Goal: Task Accomplishment & Management: Complete application form

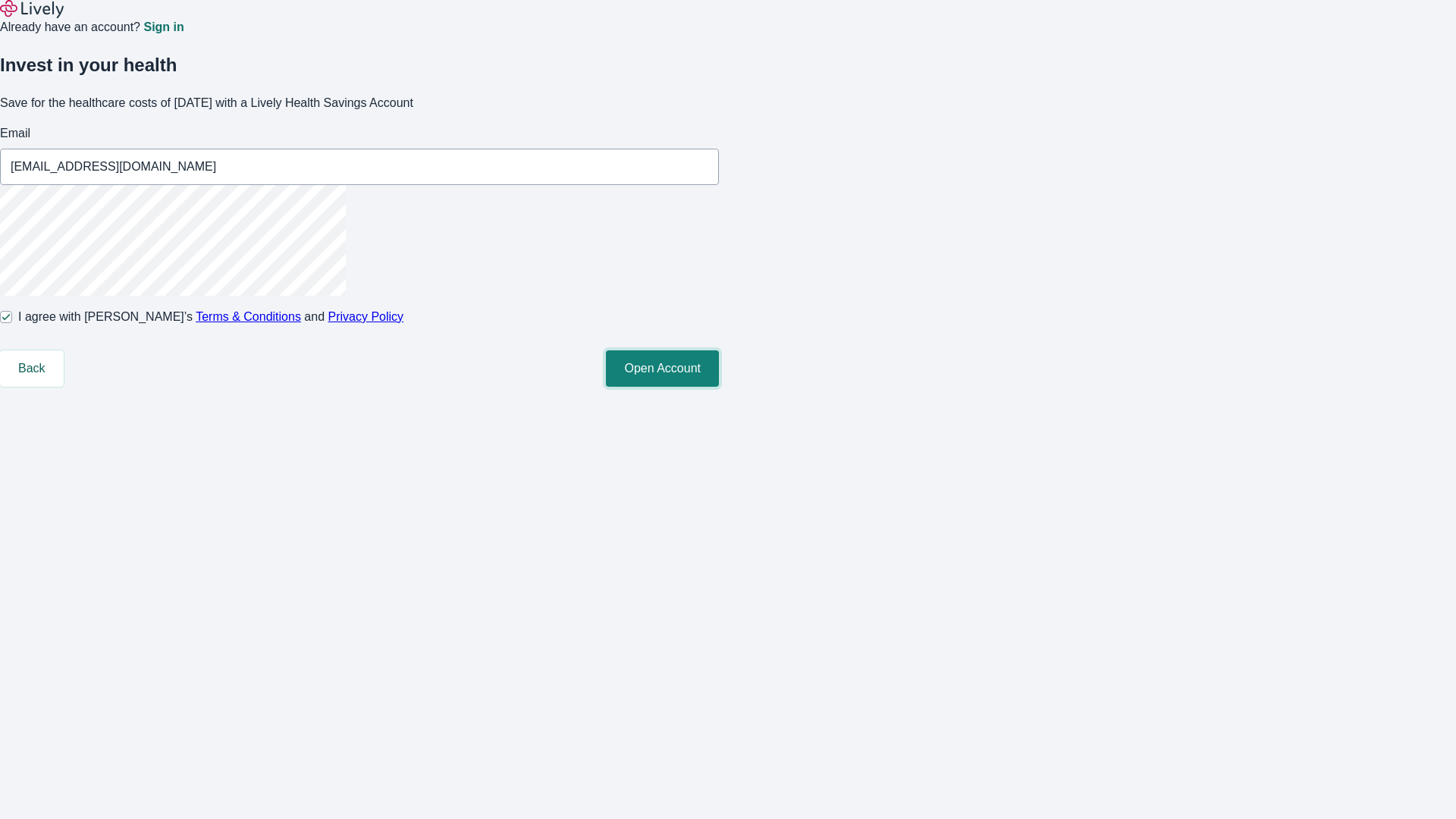
click at [719, 387] on button "Open Account" at bounding box center [662, 368] width 113 height 36
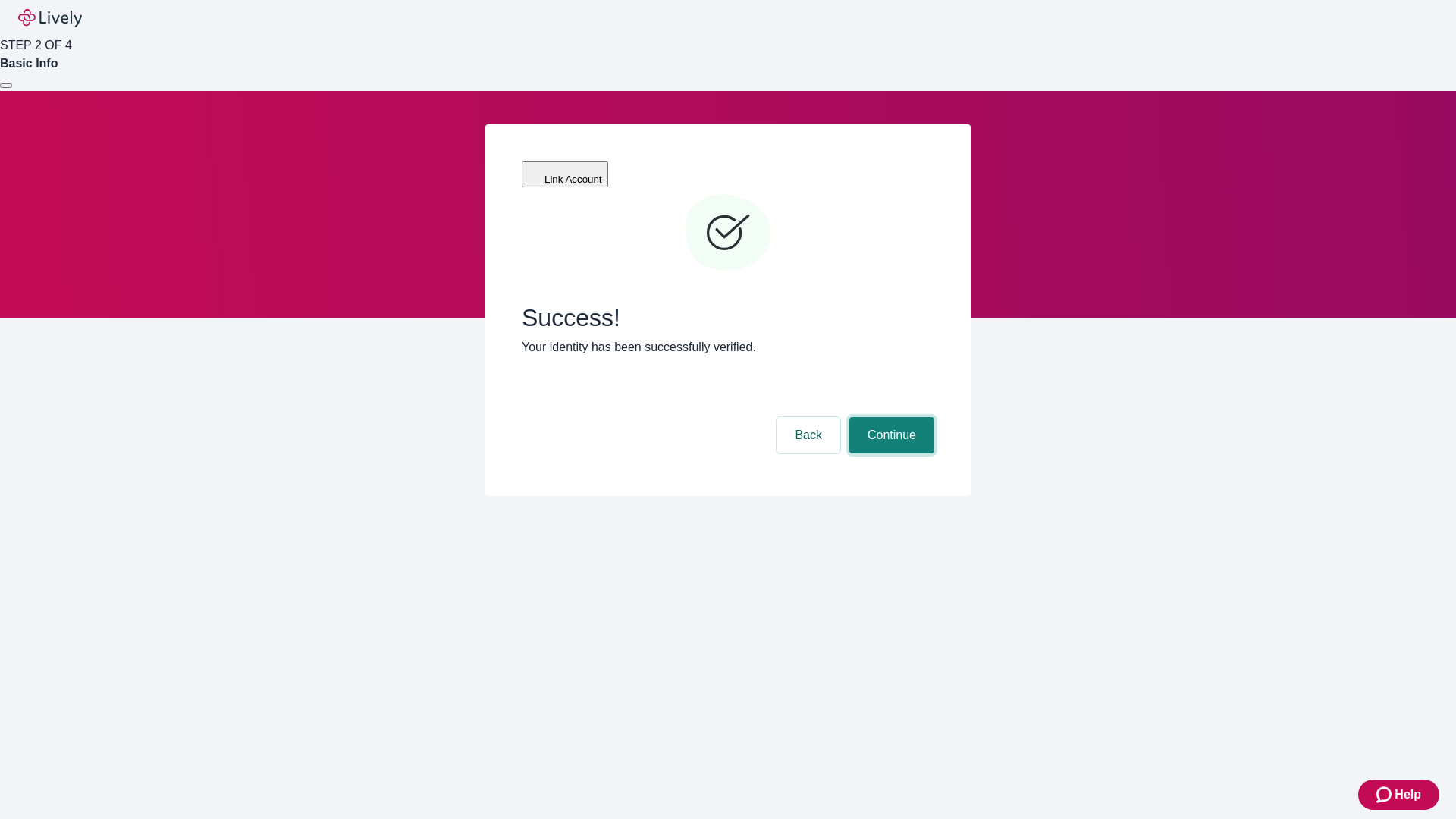
click at [890, 417] on button "Continue" at bounding box center [891, 435] width 84 height 36
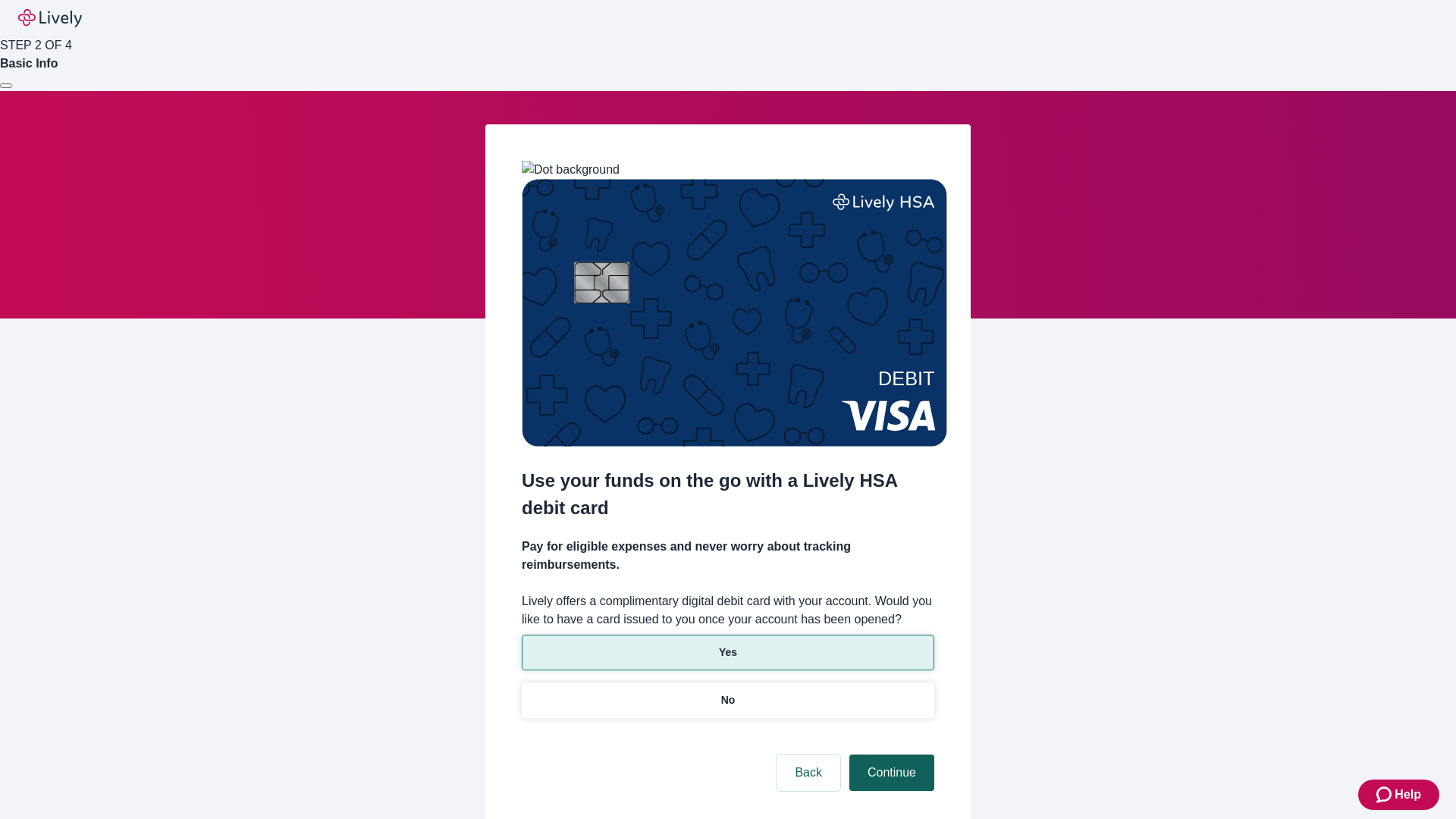
click at [727, 645] on p "Yes" at bounding box center [728, 653] width 18 height 16
click at [890, 754] on button "Continue" at bounding box center [891, 772] width 84 height 36
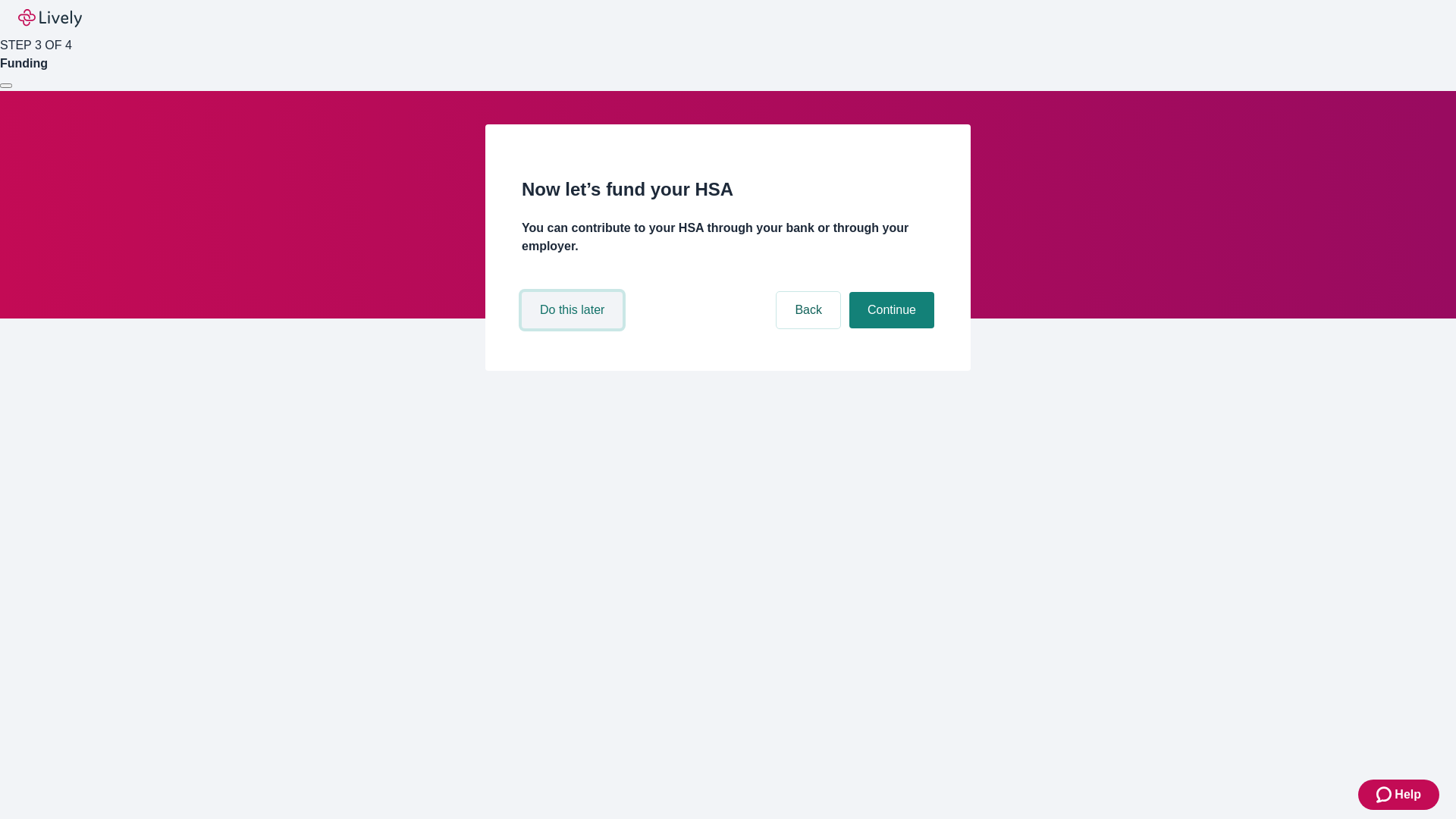
click at [574, 328] on button "Do this later" at bounding box center [572, 310] width 101 height 36
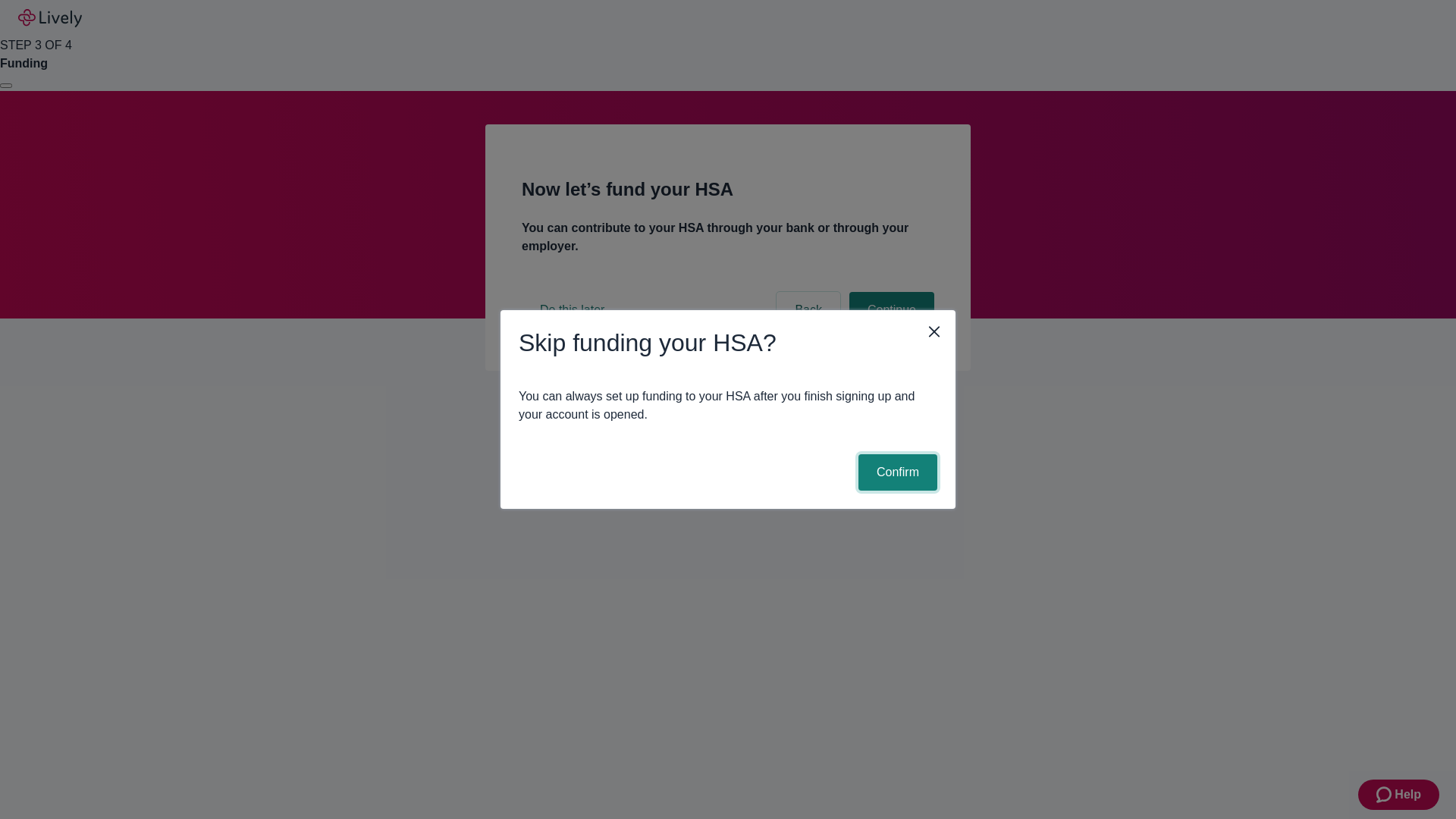
click at [896, 472] on button "Confirm" at bounding box center [897, 472] width 78 height 36
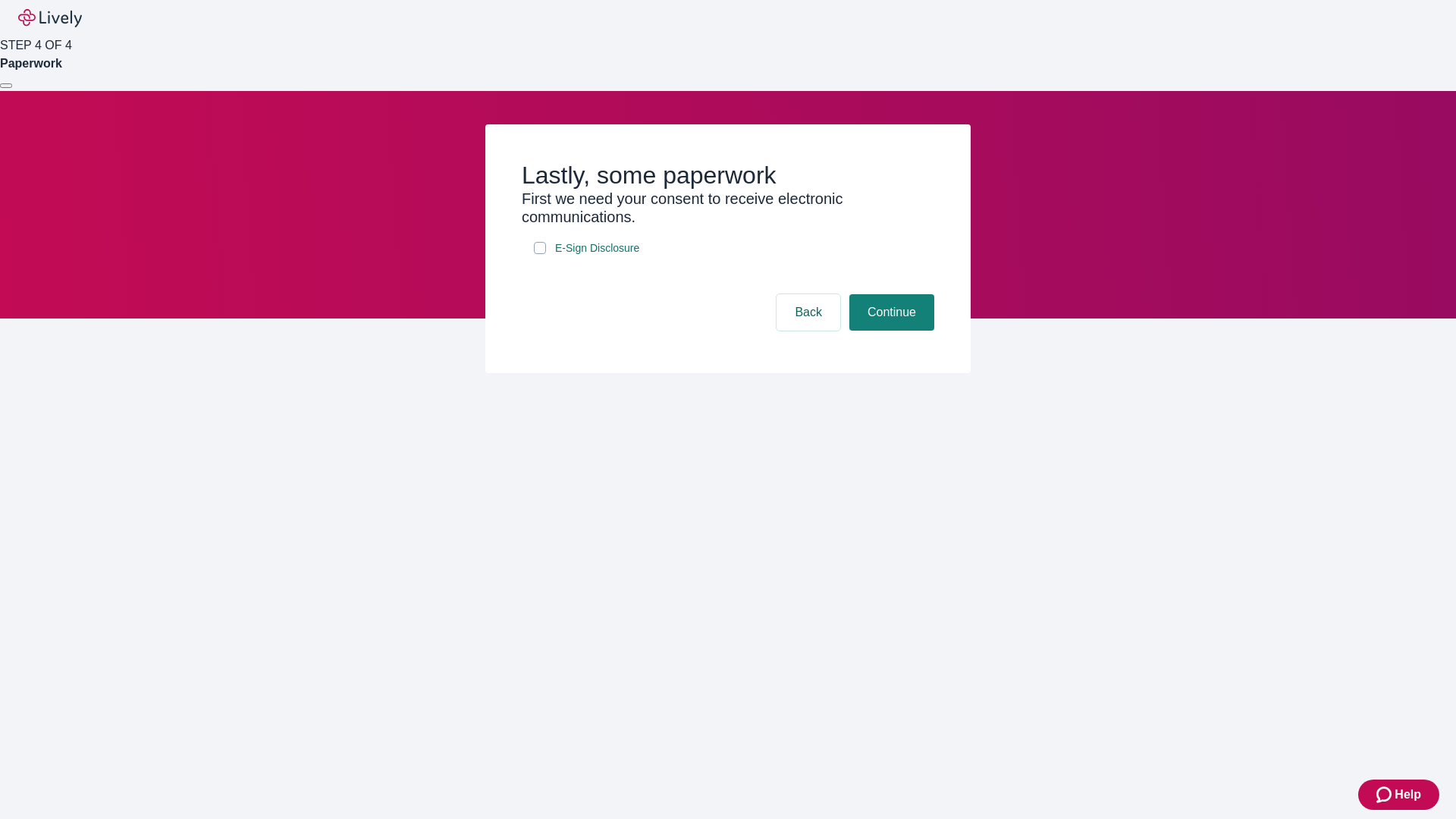
click at [540, 254] on input "E-Sign Disclosure" at bounding box center [540, 248] width 12 height 12
checkbox input "true"
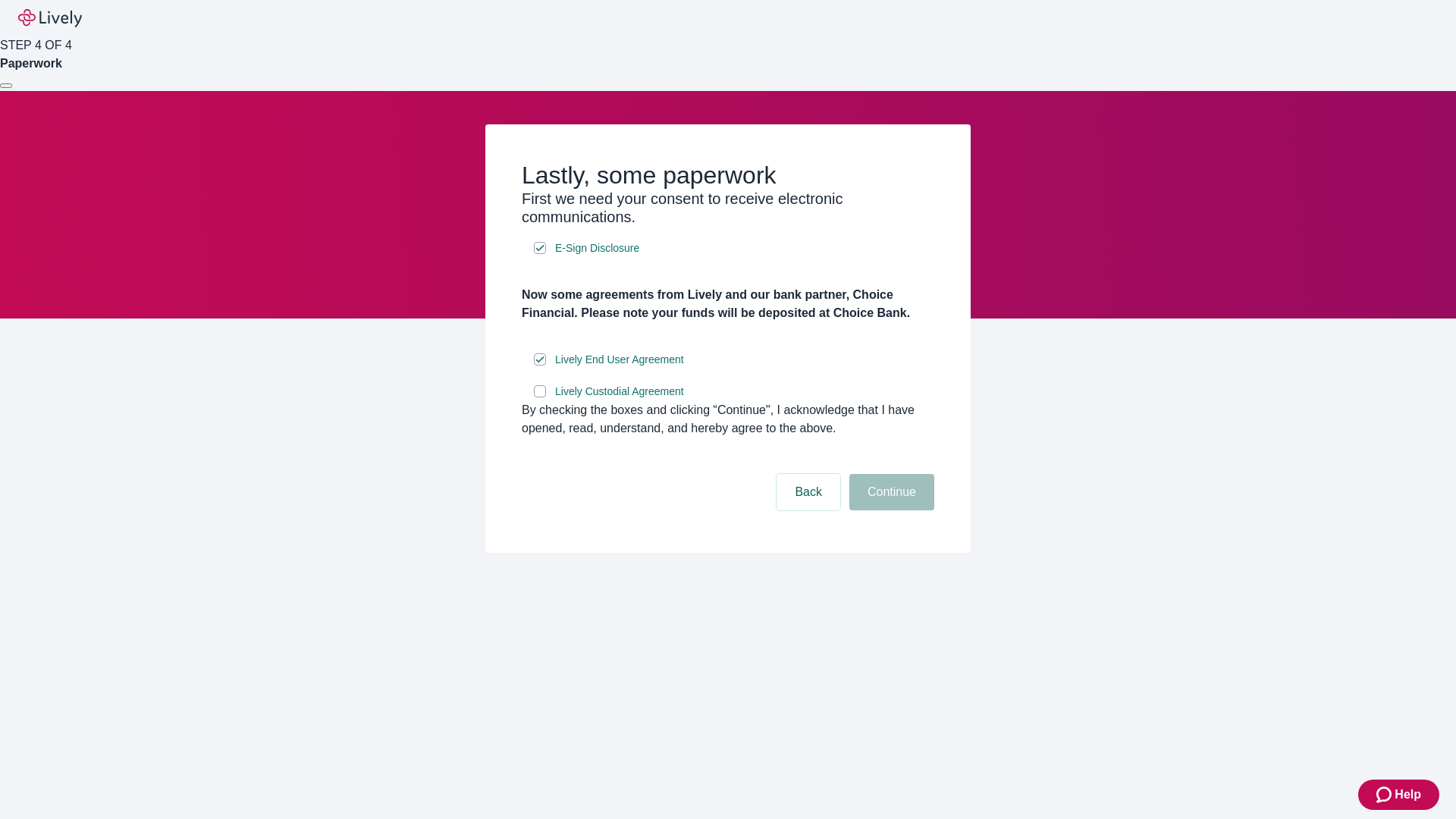
click at [540, 397] on input "Lively Custodial Agreement" at bounding box center [540, 391] width 12 height 12
checkbox input "true"
click at [890, 510] on button "Continue" at bounding box center [891, 492] width 84 height 36
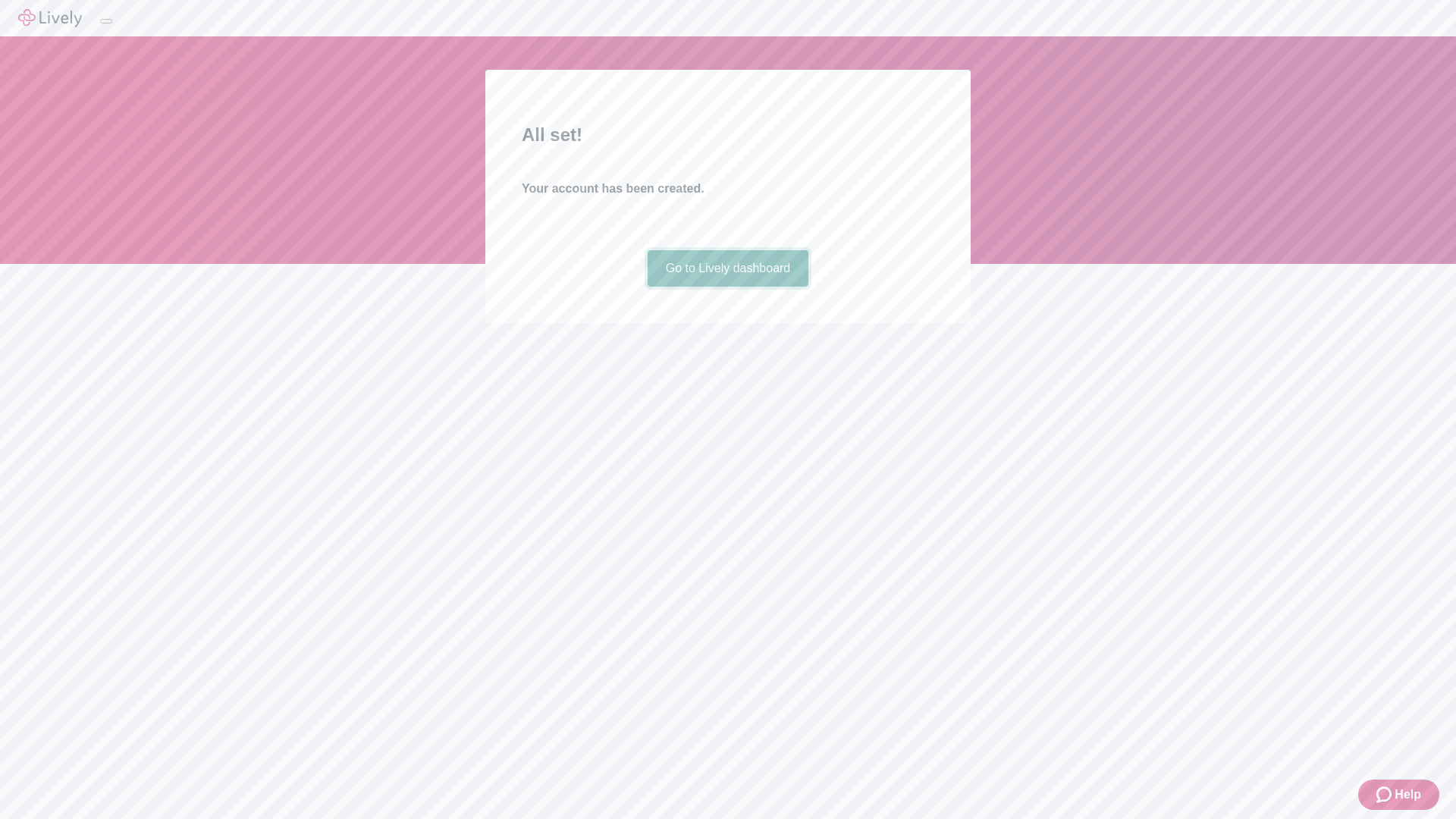
click at [727, 286] on link "Go to Lively dashboard" at bounding box center [728, 268] width 161 height 36
